Goal: Transaction & Acquisition: Purchase product/service

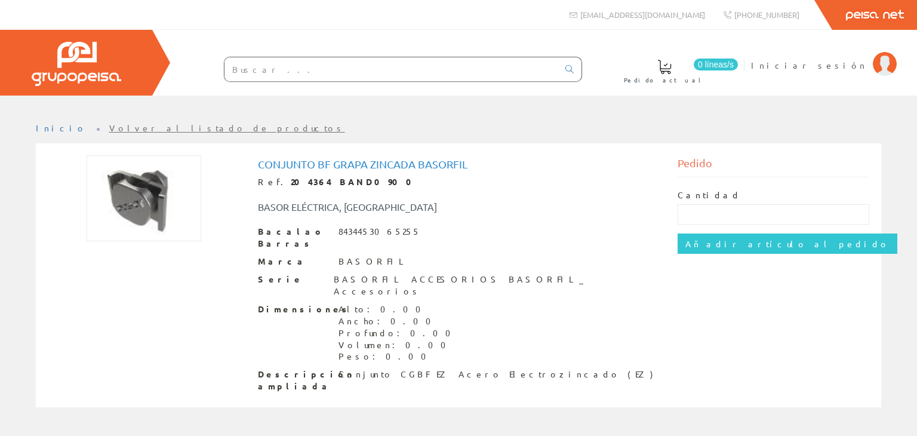
drag, startPoint x: 440, startPoint y: 161, endPoint x: 447, endPoint y: 162, distance: 7.4
click at [440, 161] on font "Conjunto Bf Grapa Zincada Basorfil" at bounding box center [363, 164] width 210 height 13
click at [674, 168] on div "Pedido Cantidad Añadir artículo al pedido" at bounding box center [774, 214] width 210 height 119
drag, startPoint x: 722, startPoint y: 158, endPoint x: 703, endPoint y: 213, distance: 58.2
click at [722, 165] on div "Pedido" at bounding box center [774, 166] width 192 height 22
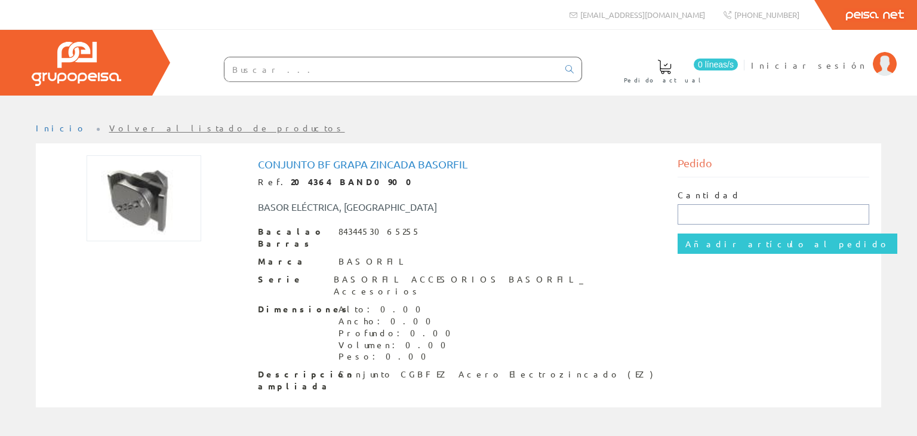
click at [703, 216] on input "text" at bounding box center [774, 214] width 192 height 20
click at [358, 256] on font "BASORFIL" at bounding box center [374, 261] width 70 height 11
click at [326, 278] on div "Bacalao Barras 8434453065255 Marca BASORFIL Serie BASORFIL ACCESORIOS BASORFIL_…" at bounding box center [459, 309] width 402 height 167
click at [317, 219] on div "Conjunto Bf Grapa Zincada Basorfil Ref. 204364 BAND0900 BASOR ELÉCTRICA, SA Bac…" at bounding box center [459, 275] width 402 height 234
click at [402, 194] on div "BASOR ELÉCTRICA, [GEOGRAPHIC_DATA]" at bounding box center [459, 201] width 420 height 26
